Goal: Information Seeking & Learning: Check status

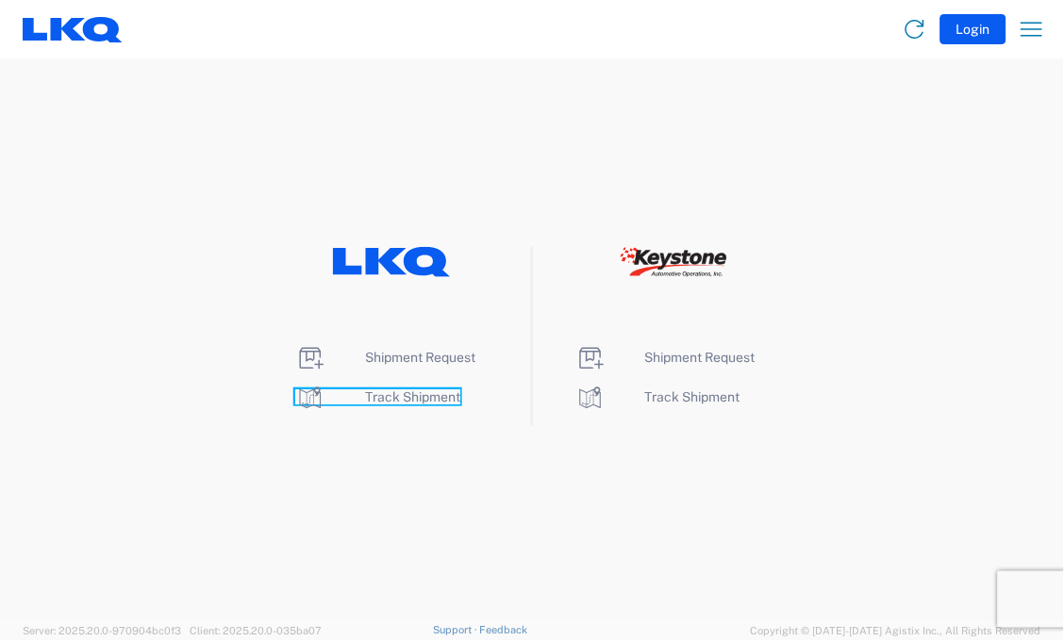
click at [374, 392] on span "Track Shipment" at bounding box center [412, 396] width 95 height 15
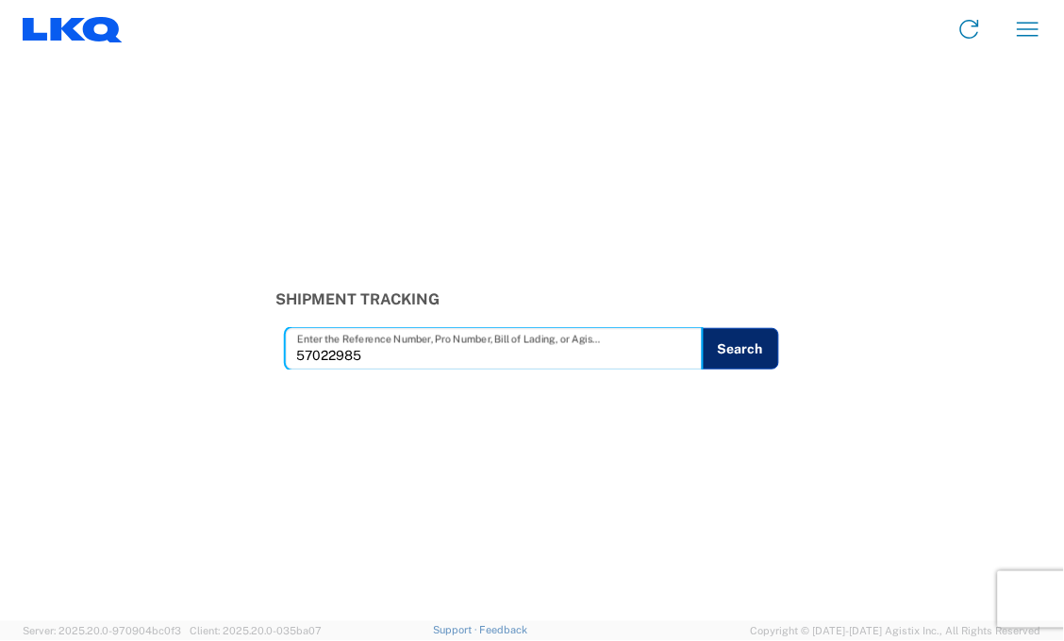
type input "57022985"
click at [748, 359] on button "Search" at bounding box center [740, 348] width 77 height 41
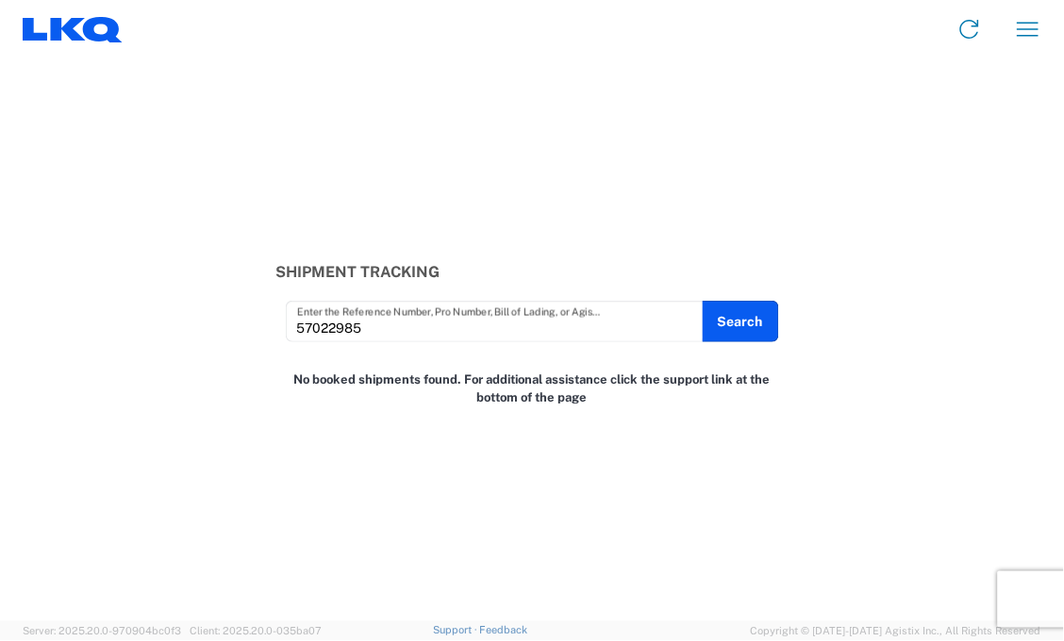
click at [823, 213] on div "Shipment Tracking 57022985 Enter the Reference Number, Pro Number, Bill of Ladi…" at bounding box center [532, 339] width 1064 height 563
